Goal: Task Accomplishment & Management: Manage account settings

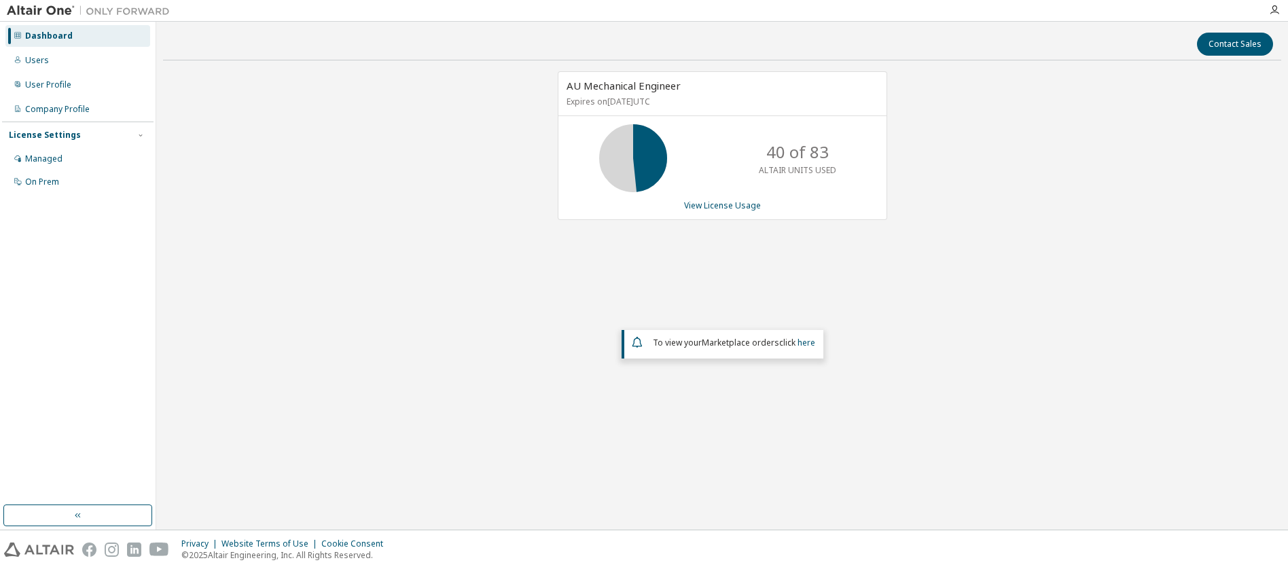
click at [429, 297] on div "AU Mechanical Engineer Expires on [DATE] UTC 40 of 83 ALTAIR UNITS USED View Li…" at bounding box center [722, 256] width 1118 height 370
click at [778, 158] on p "41 of 83" at bounding box center [797, 152] width 62 height 23
click at [776, 152] on p "41 of 83" at bounding box center [797, 152] width 62 height 23
click at [357, 317] on div "AU Mechanical Engineer Expires on [DATE] UTC 41 of 83 ALTAIR UNITS USED View Li…" at bounding box center [722, 256] width 1118 height 370
click at [341, 300] on div "AU Mechanical Engineer Expires on [DATE] UTC 41 of 83 ALTAIR UNITS USED View Li…" at bounding box center [722, 256] width 1118 height 370
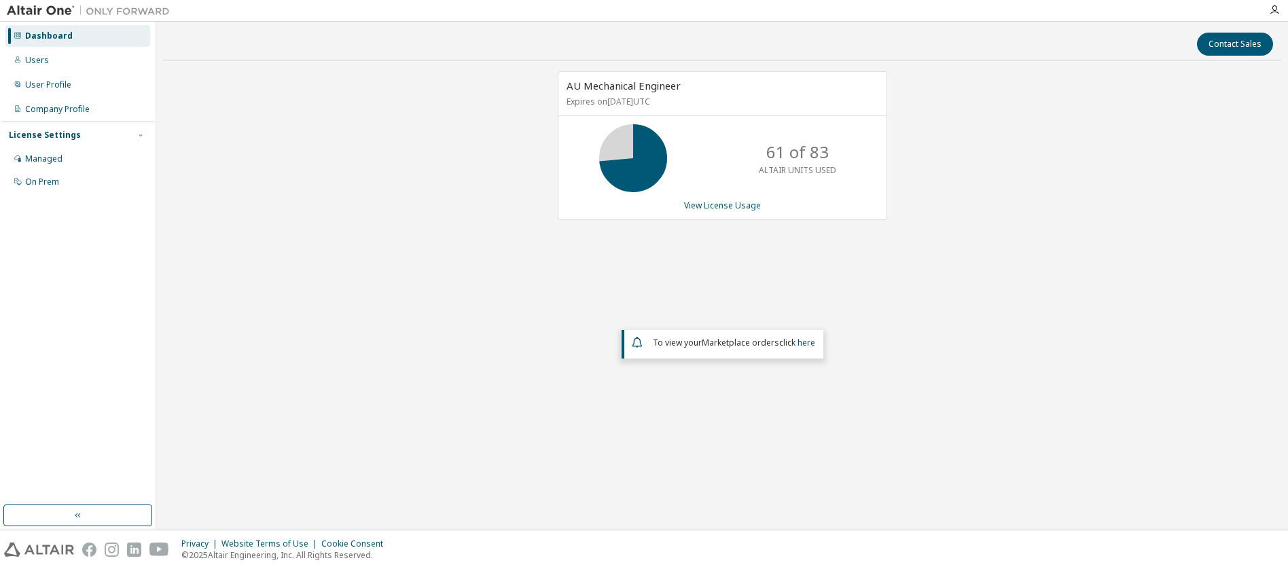
click at [346, 266] on div "AU Mechanical Engineer Expires on [DATE] UTC 61 of 83 ALTAIR UNITS USED View Li…" at bounding box center [722, 256] width 1118 height 370
click at [257, 191] on div "AU Mechanical Engineer Expires on [DATE] UTC 61 of 83 ALTAIR UNITS USED View Li…" at bounding box center [722, 256] width 1118 height 370
click at [702, 203] on link "View License Usage" at bounding box center [722, 206] width 77 height 12
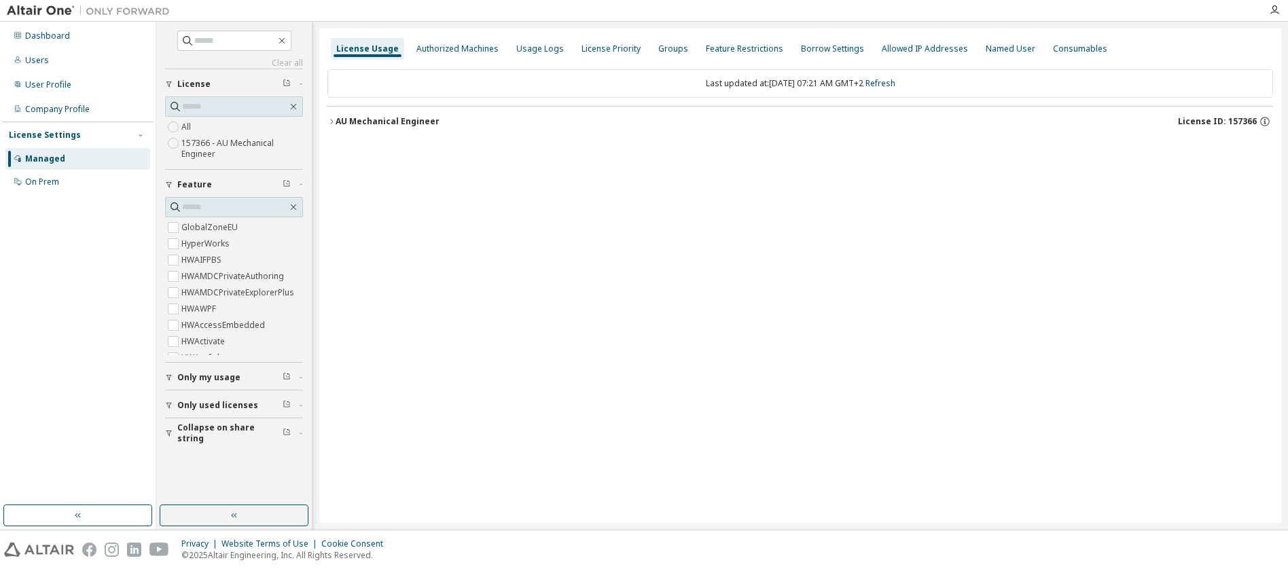
click at [331, 158] on div "License Usage Authorized Machines Usage Logs License Priority Groups Feature Re…" at bounding box center [800, 276] width 962 height 495
